Goal: Task Accomplishment & Management: Complete application form

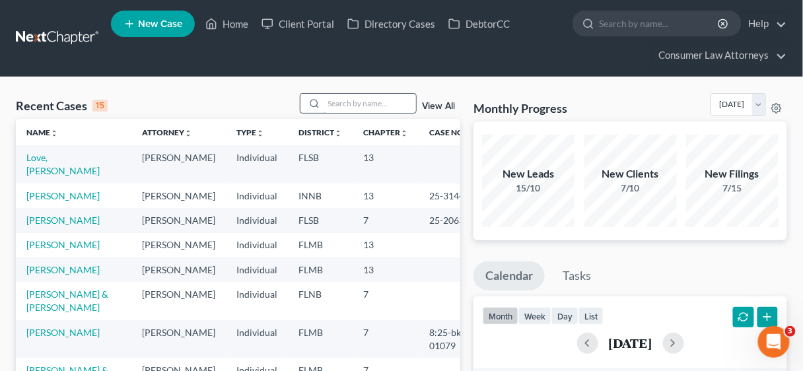
click at [333, 103] on input "search" at bounding box center [370, 103] width 92 height 19
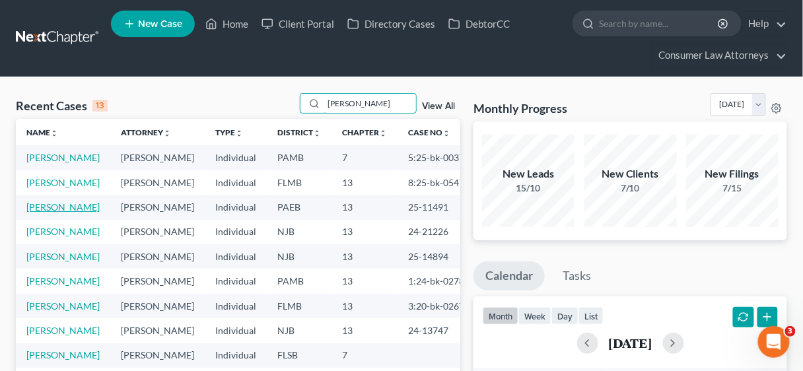
type input "[PERSON_NAME]"
click at [58, 213] on link "[PERSON_NAME]" at bounding box center [62, 206] width 73 height 11
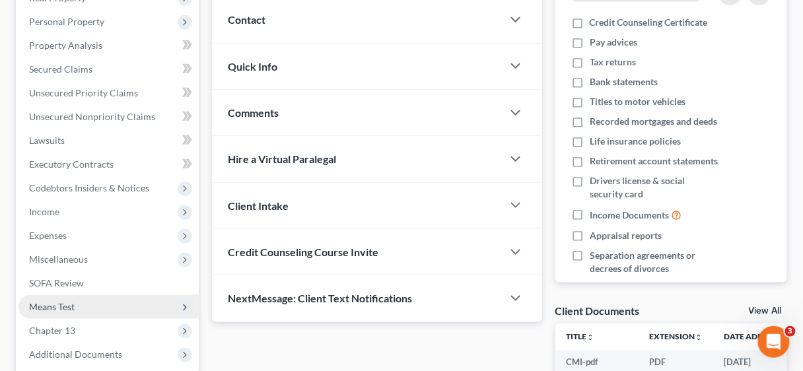
scroll to position [264, 0]
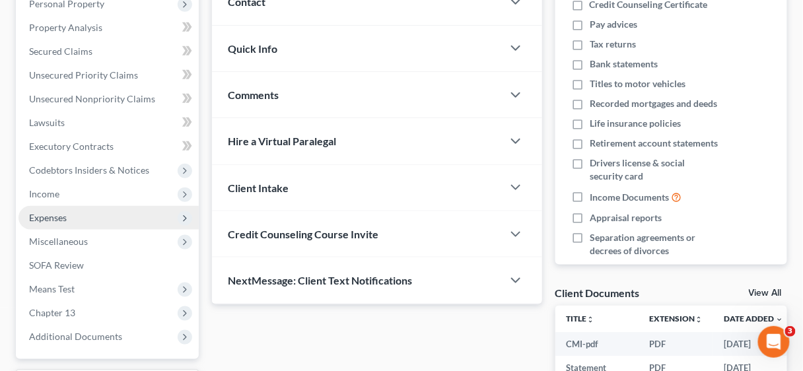
click at [55, 209] on span "Expenses" at bounding box center [108, 218] width 180 height 24
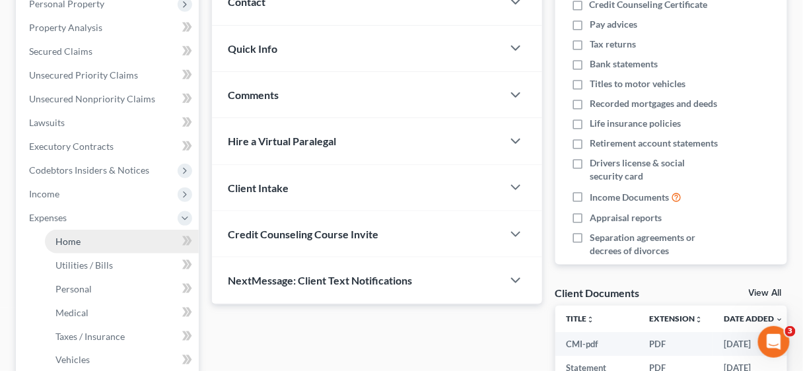
click at [69, 236] on span "Home" at bounding box center [67, 241] width 25 height 11
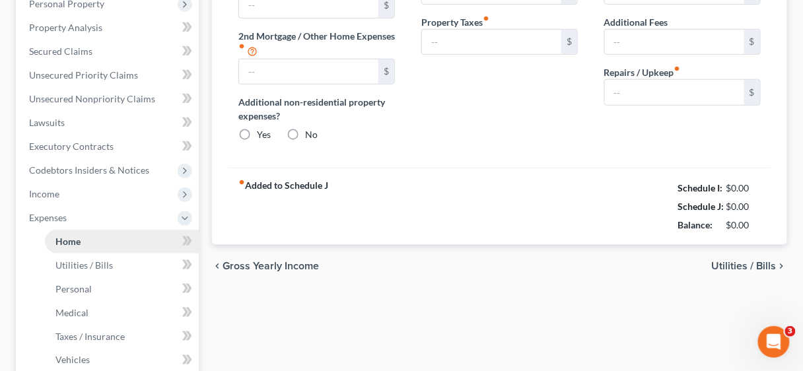
type input "2,160.00"
type input "0.00"
radio input "true"
type input "0.00"
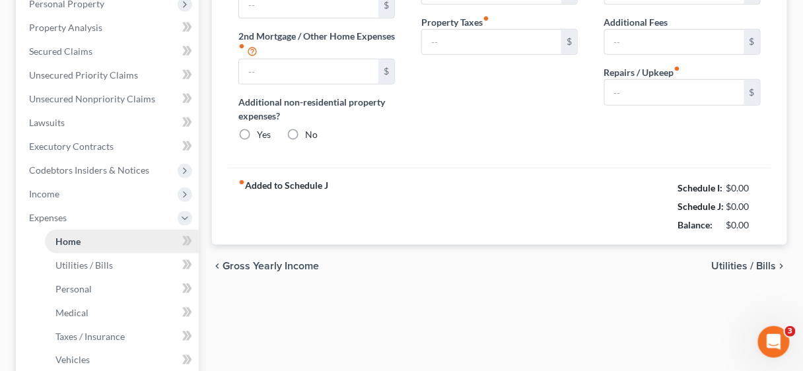
type input "35.00"
type input "0.00"
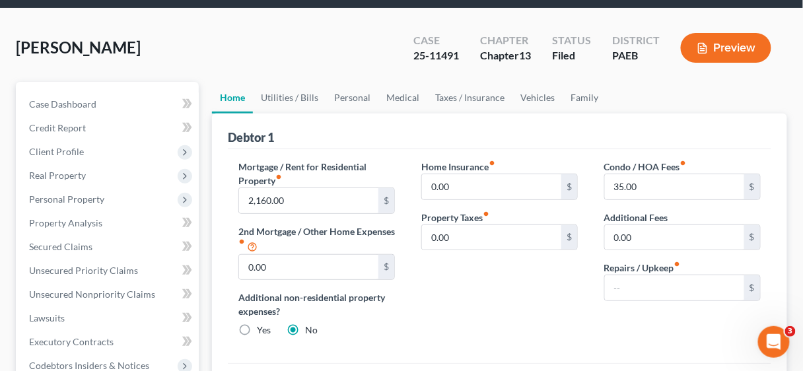
scroll to position [53, 0]
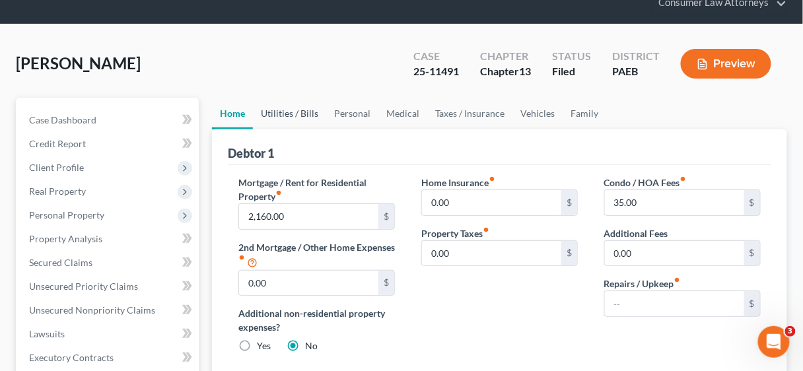
click at [281, 114] on link "Utilities / Bills" at bounding box center [289, 114] width 73 height 32
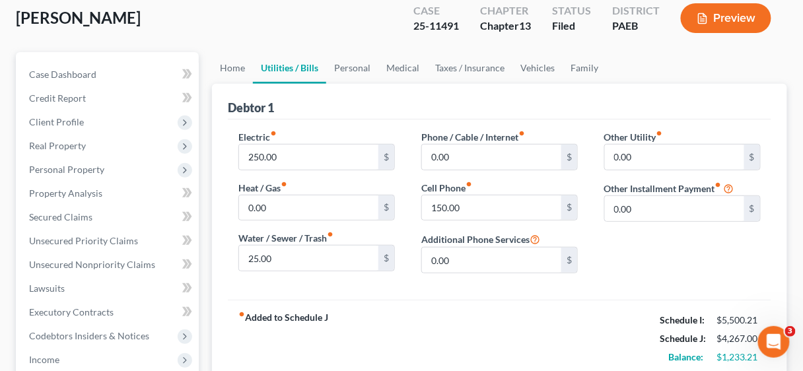
scroll to position [106, 0]
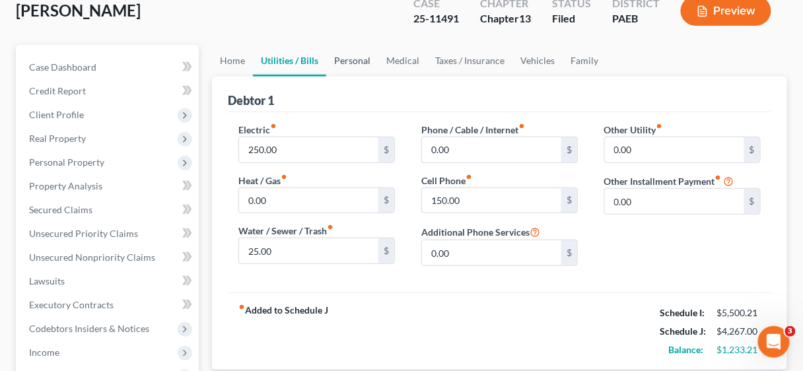
click at [347, 57] on link "Personal" at bounding box center [352, 61] width 52 height 32
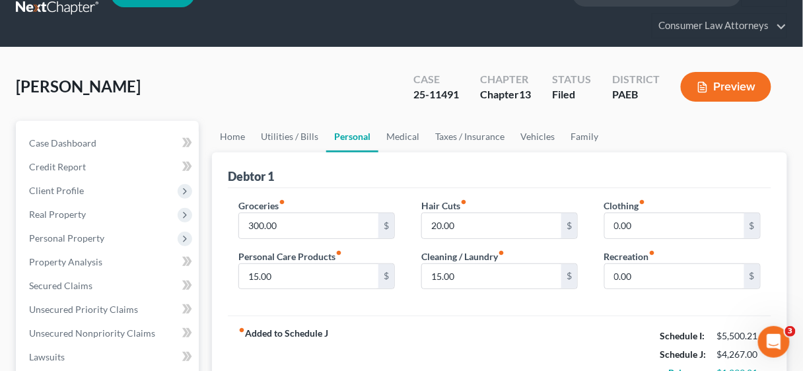
scroll to position [53, 0]
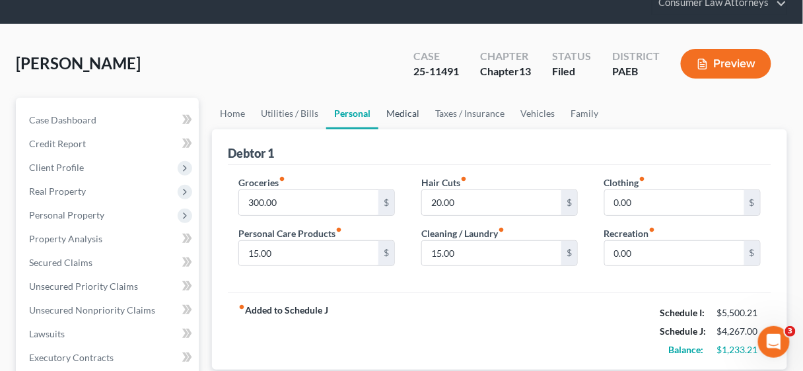
click at [407, 110] on link "Medical" at bounding box center [402, 114] width 49 height 32
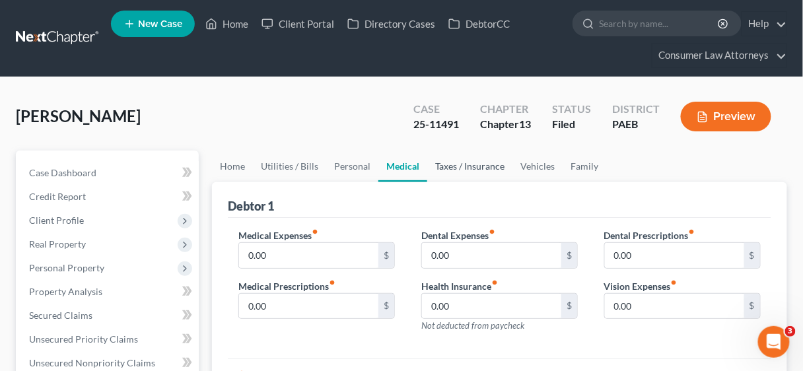
click at [474, 165] on link "Taxes / Insurance" at bounding box center [469, 167] width 85 height 32
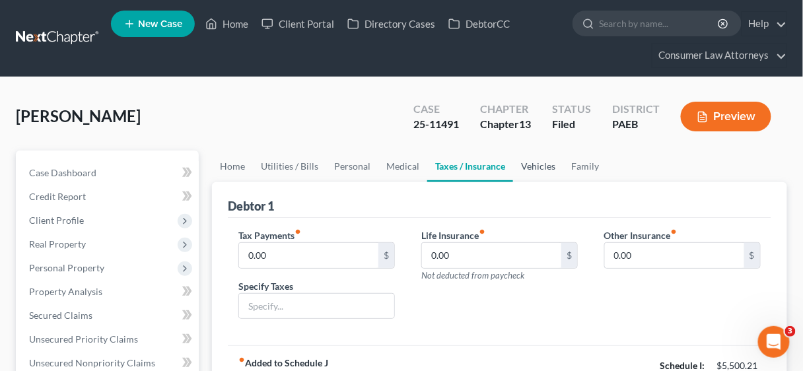
click at [537, 165] on link "Vehicles" at bounding box center [538, 167] width 50 height 32
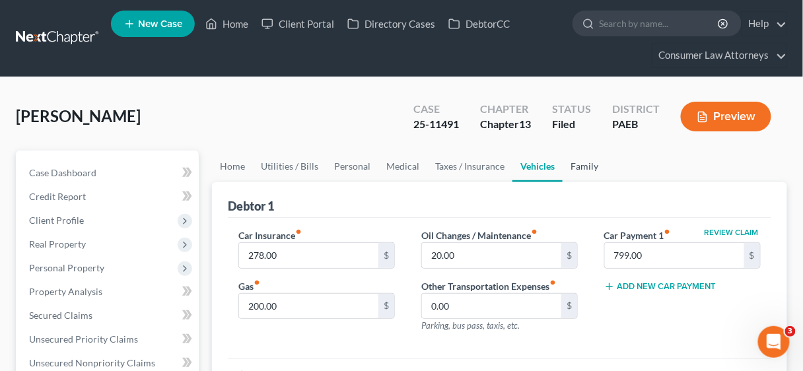
click at [576, 164] on link "Family" at bounding box center [585, 167] width 44 height 32
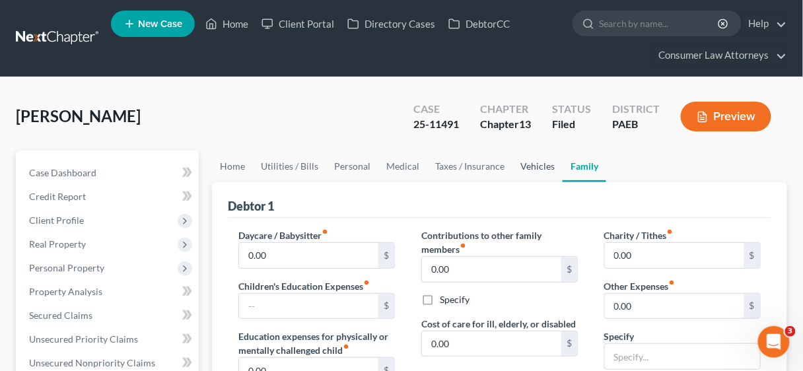
click at [528, 161] on link "Vehicles" at bounding box center [537, 167] width 50 height 32
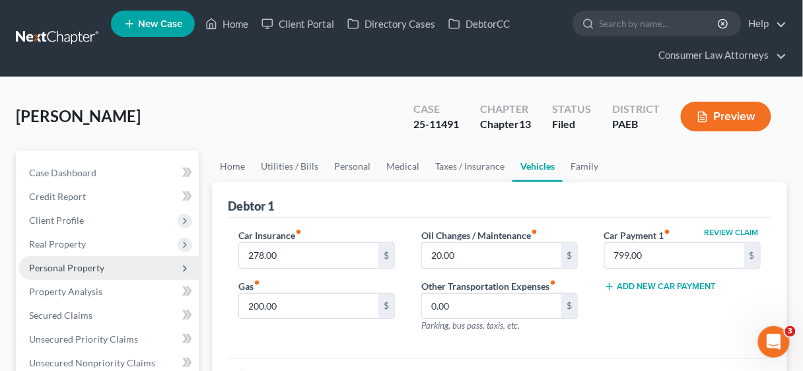
click at [57, 267] on span "Personal Property" at bounding box center [66, 267] width 75 height 11
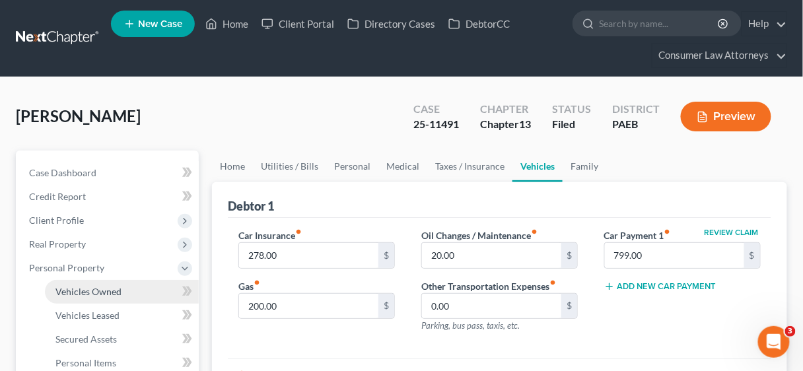
click at [71, 286] on span "Vehicles Owned" at bounding box center [88, 291] width 66 height 11
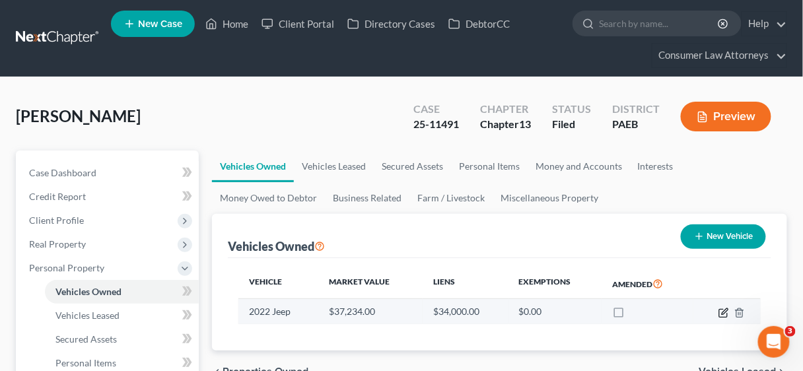
click at [723, 310] on icon "button" at bounding box center [725, 311] width 6 height 6
select select "0"
select select "4"
select select "2"
select select "0"
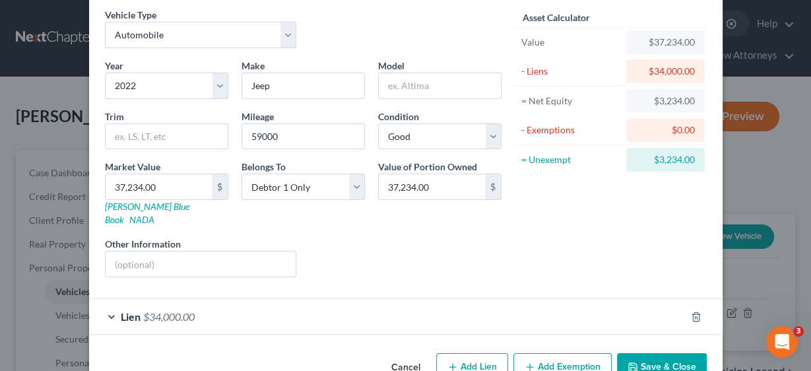
scroll to position [73, 0]
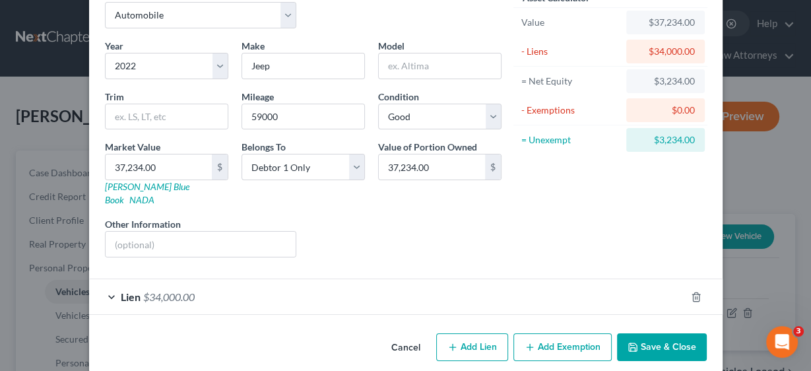
click at [559, 333] on button "Add Exemption" at bounding box center [563, 347] width 98 height 28
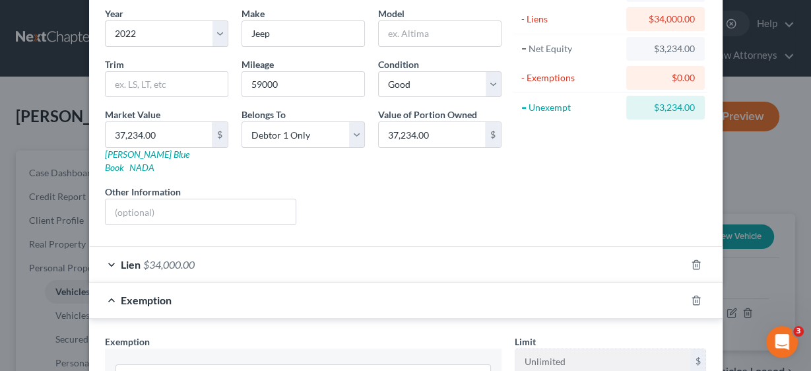
scroll to position [284, 0]
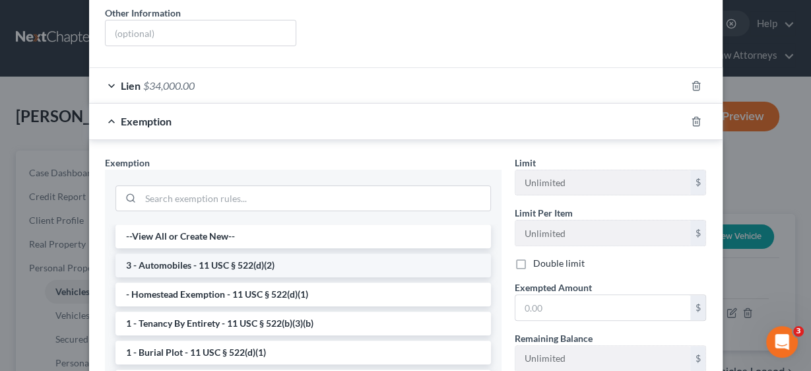
click at [317, 254] on li "3 - Automobiles - 11 USC § 522(d)(2)" at bounding box center [304, 266] width 376 height 24
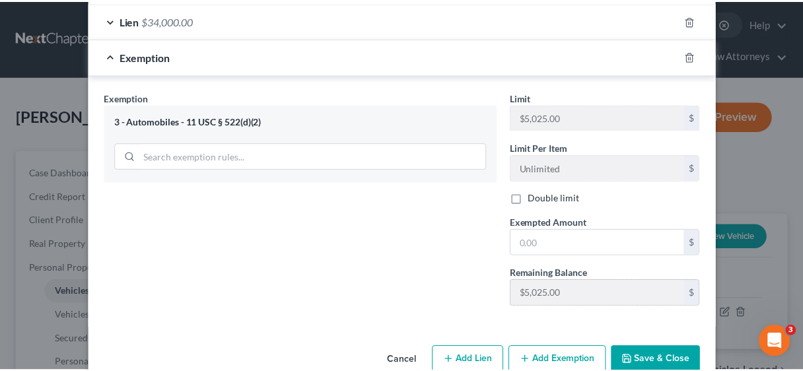
scroll to position [360, 0]
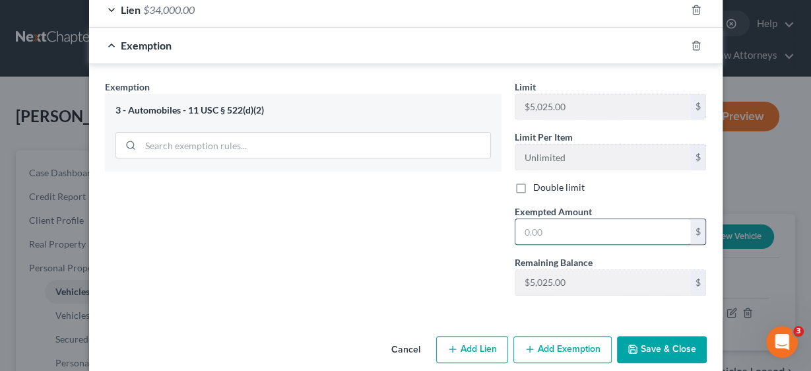
click at [555, 219] on input "text" at bounding box center [603, 231] width 175 height 25
type input "3,234.00"
click at [674, 336] on button "Save & Close" at bounding box center [662, 350] width 90 height 28
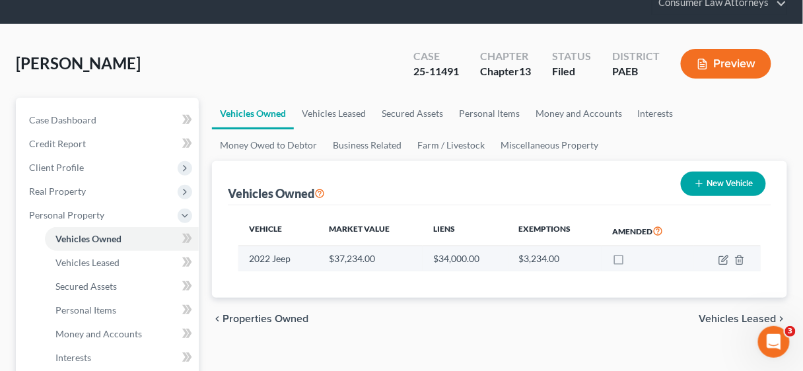
scroll to position [0, 0]
